Goal: Task Accomplishment & Management: Use online tool/utility

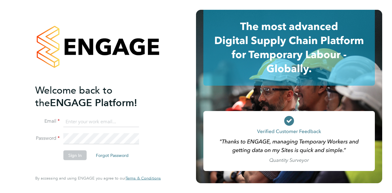
click at [75, 120] on input at bounding box center [101, 121] width 76 height 11
type input "[EMAIL_ADDRESS][PERSON_NAME][PERSON_NAME][DOMAIN_NAME]"
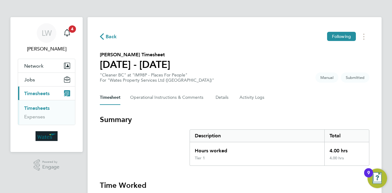
click at [346, 121] on h3 "Summary" at bounding box center [235, 120] width 270 height 10
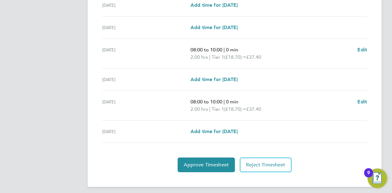
scroll to position [226, 0]
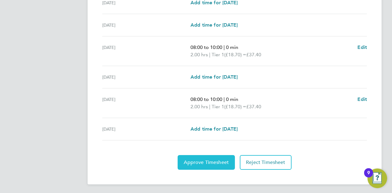
click at [214, 160] on span "Approve Timesheet" at bounding box center [206, 163] width 45 height 6
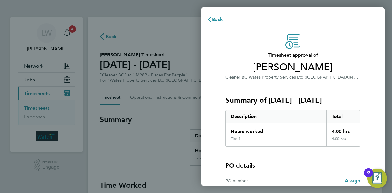
click at [277, 163] on div "PO details" at bounding box center [292, 165] width 135 height 9
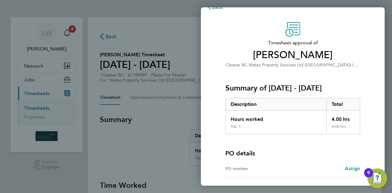
scroll to position [57, 0]
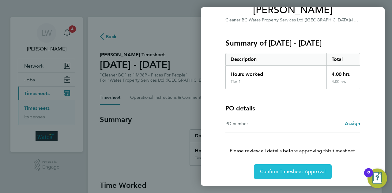
click at [284, 172] on span "Confirm Timesheet Approval" at bounding box center [293, 172] width 66 height 6
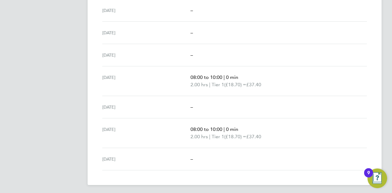
scroll to position [197, 0]
